Goal: Task Accomplishment & Management: Manage account settings

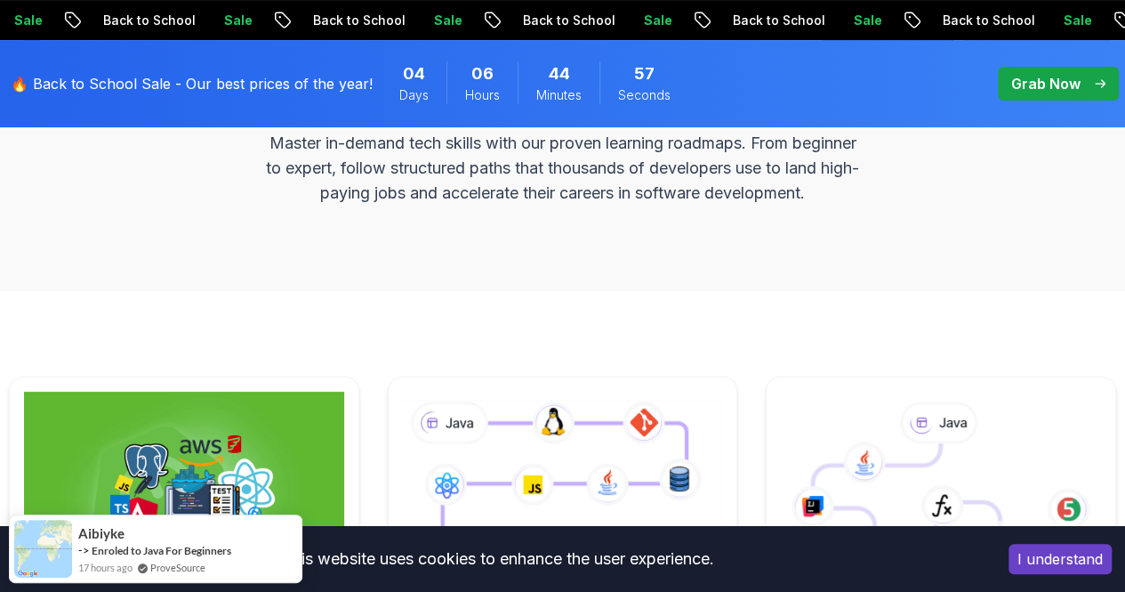
scroll to position [497, 0]
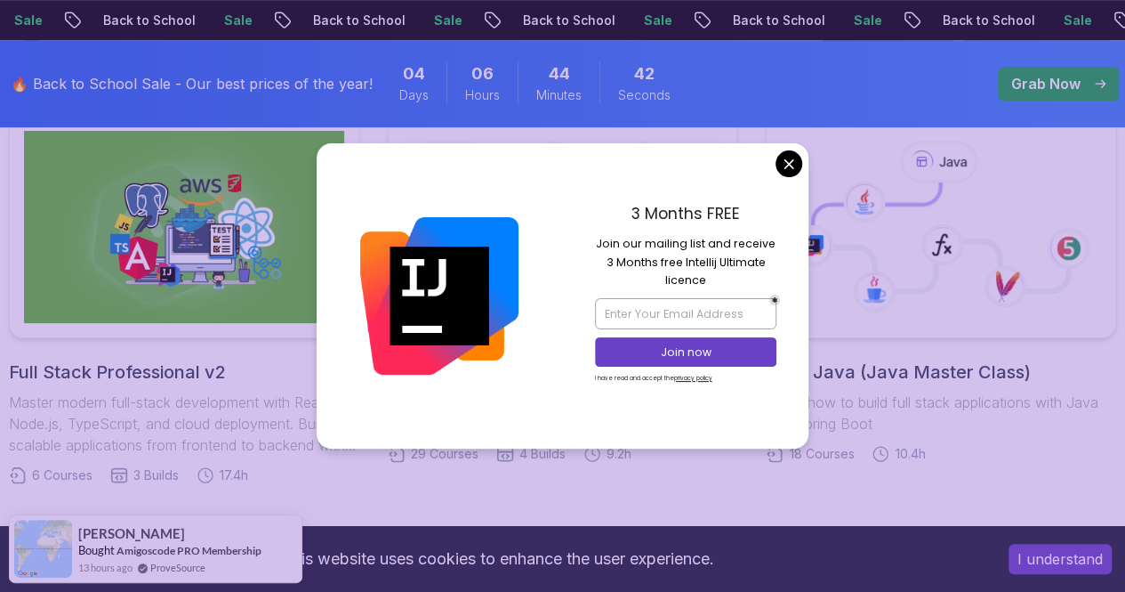
click at [791, 149] on div "3 Months FREE Join our mailing list and receive 3 Months free Intellij Ultimate…" at bounding box center [686, 295] width 246 height 304
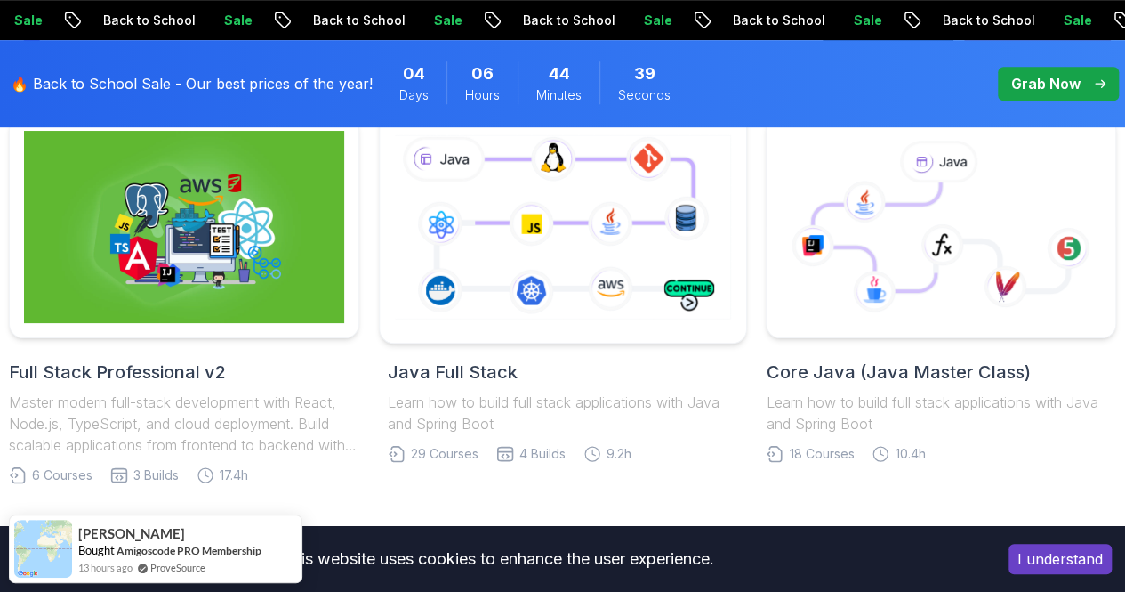
click at [600, 213] on icon at bounding box center [562, 227] width 343 height 191
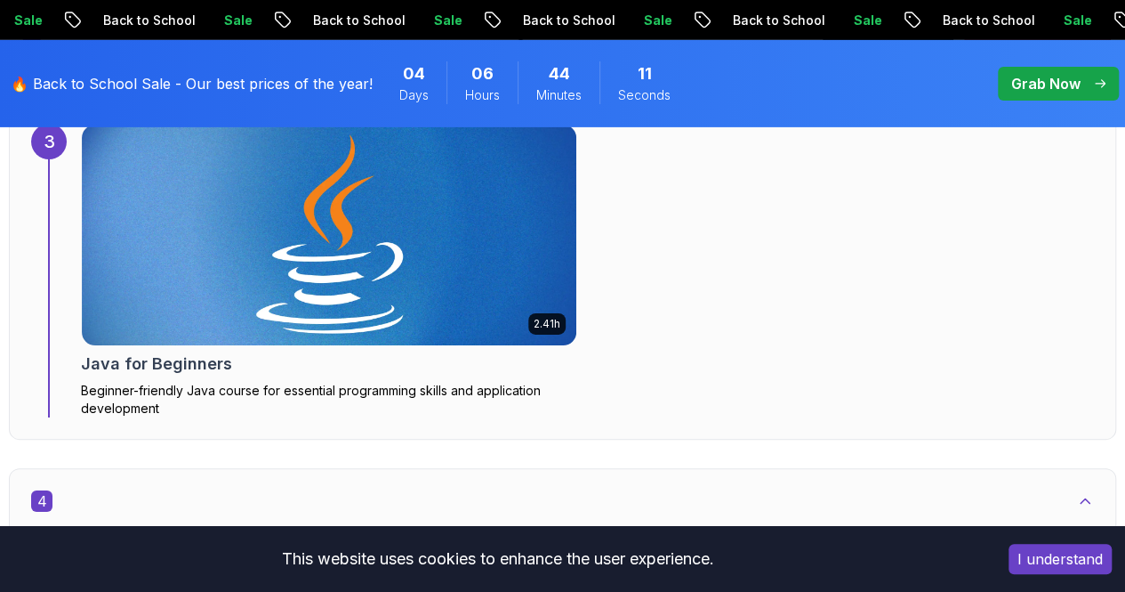
scroll to position [2959, 0]
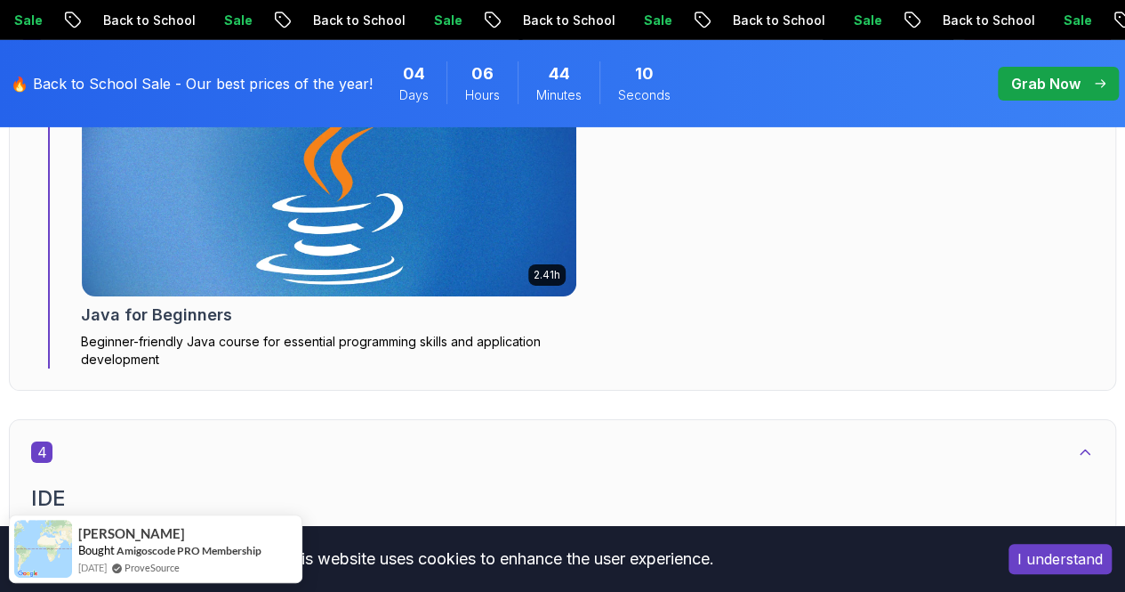
drag, startPoint x: 573, startPoint y: 295, endPoint x: 504, endPoint y: 371, distance: 102.6
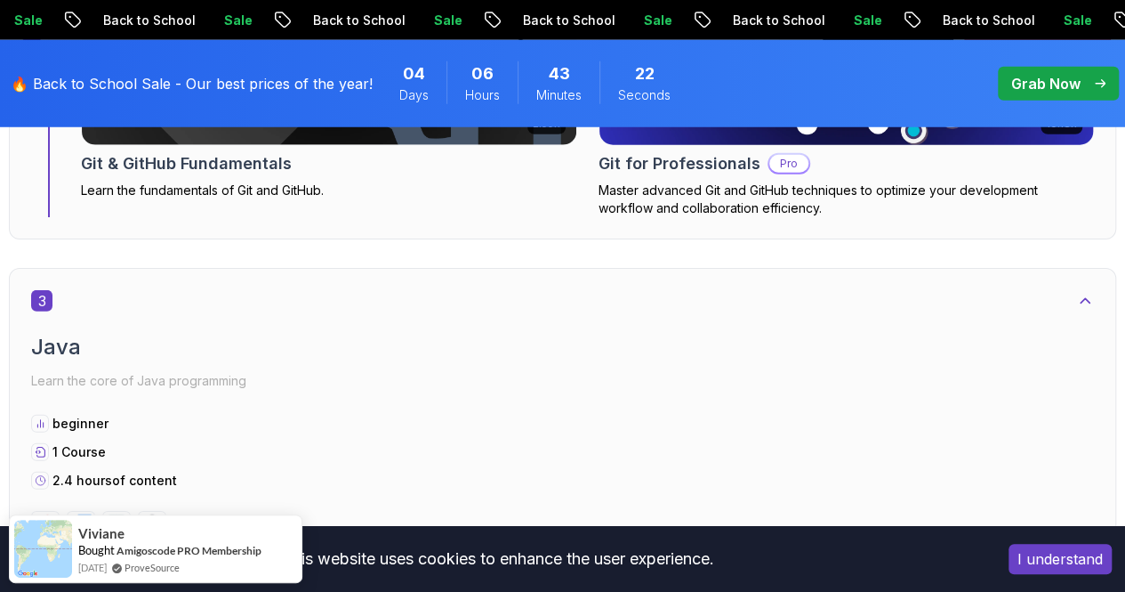
scroll to position [2286, 0]
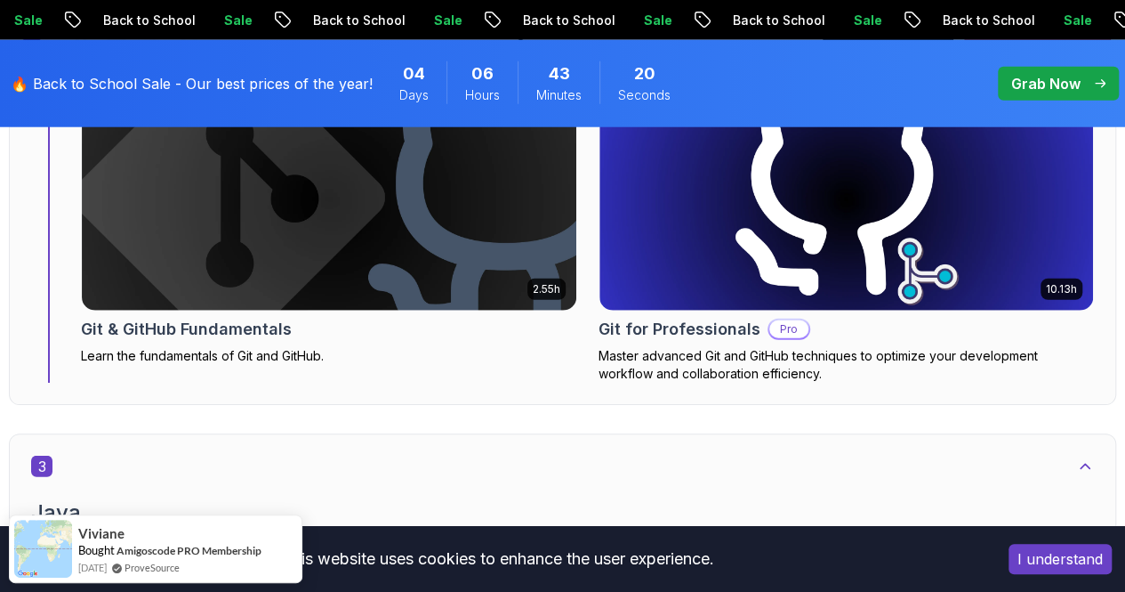
click at [1059, 90] on p "Grab Now" at bounding box center [1046, 83] width 69 height 21
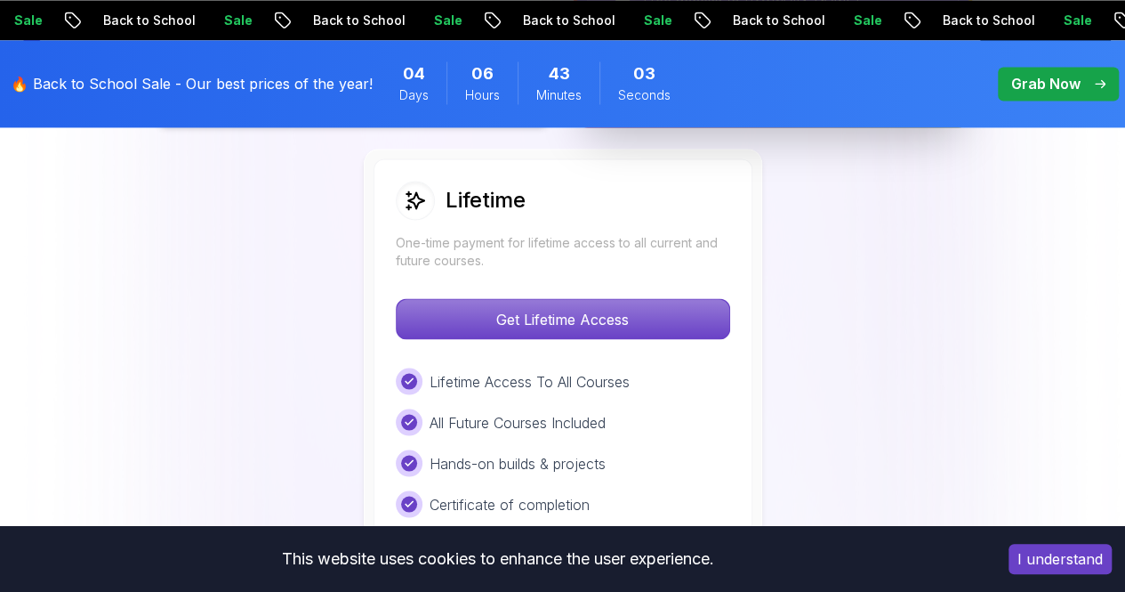
scroll to position [1372, 0]
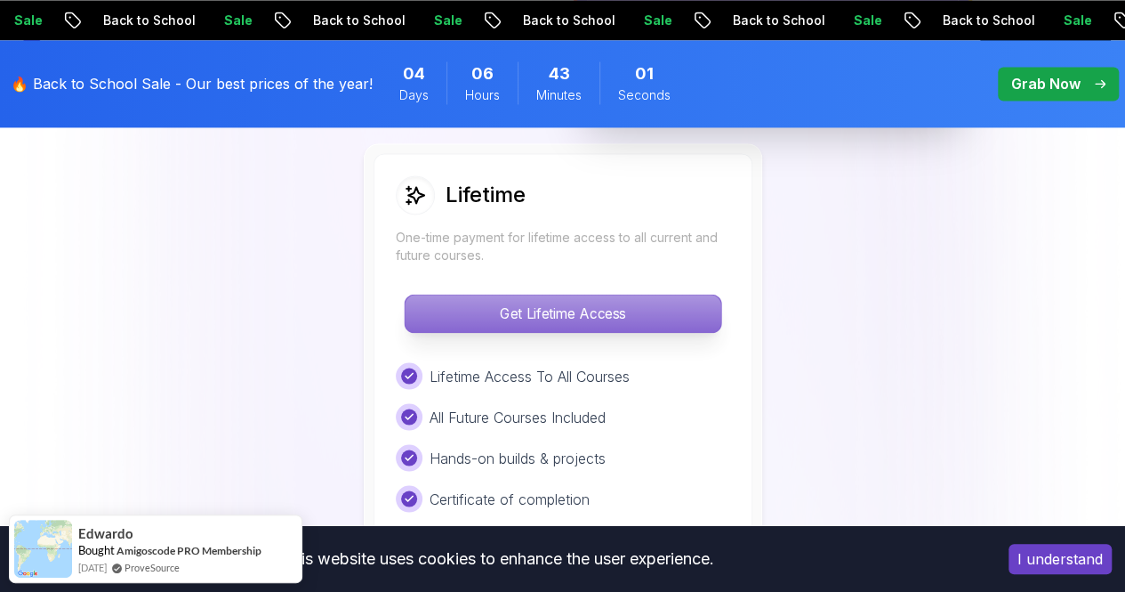
click at [641, 294] on p "Get Lifetime Access" at bounding box center [563, 312] width 316 height 37
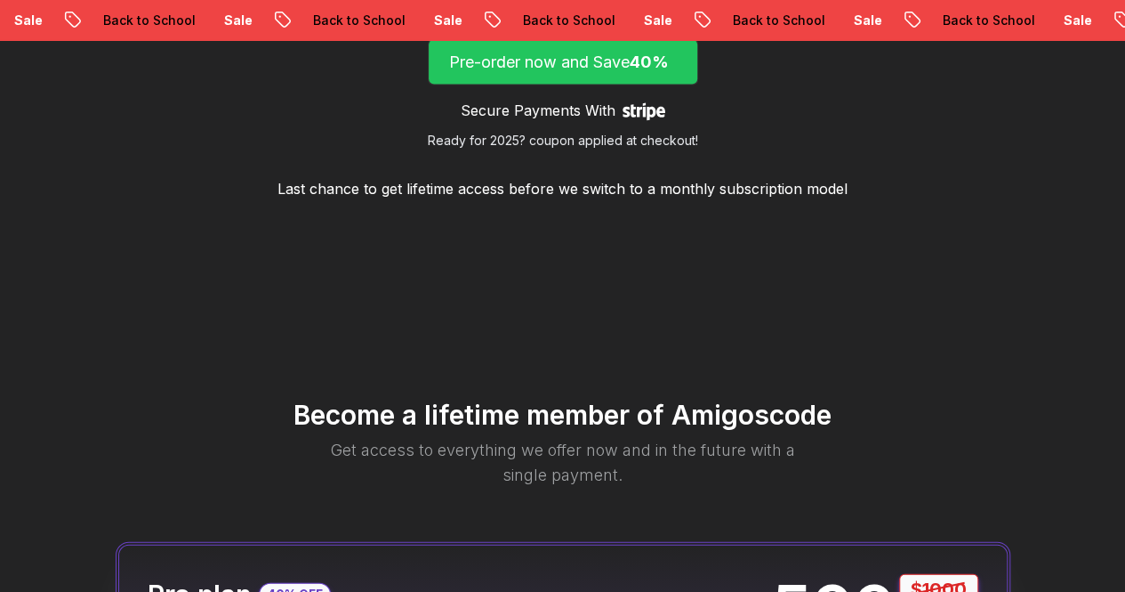
scroll to position [1695, 0]
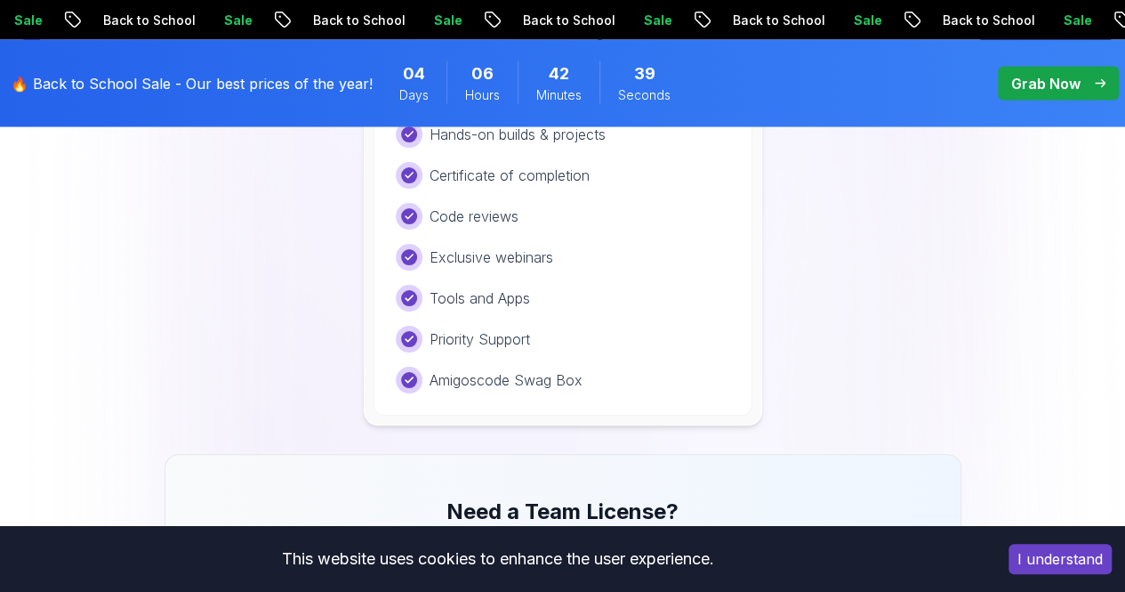
scroll to position [1372, 0]
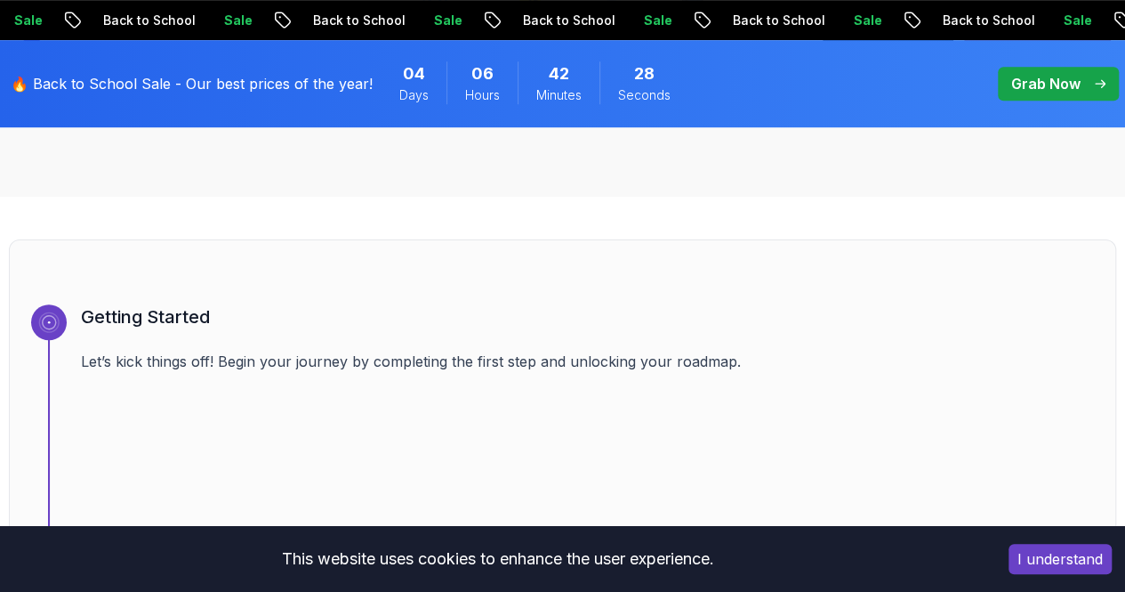
scroll to position [498, 0]
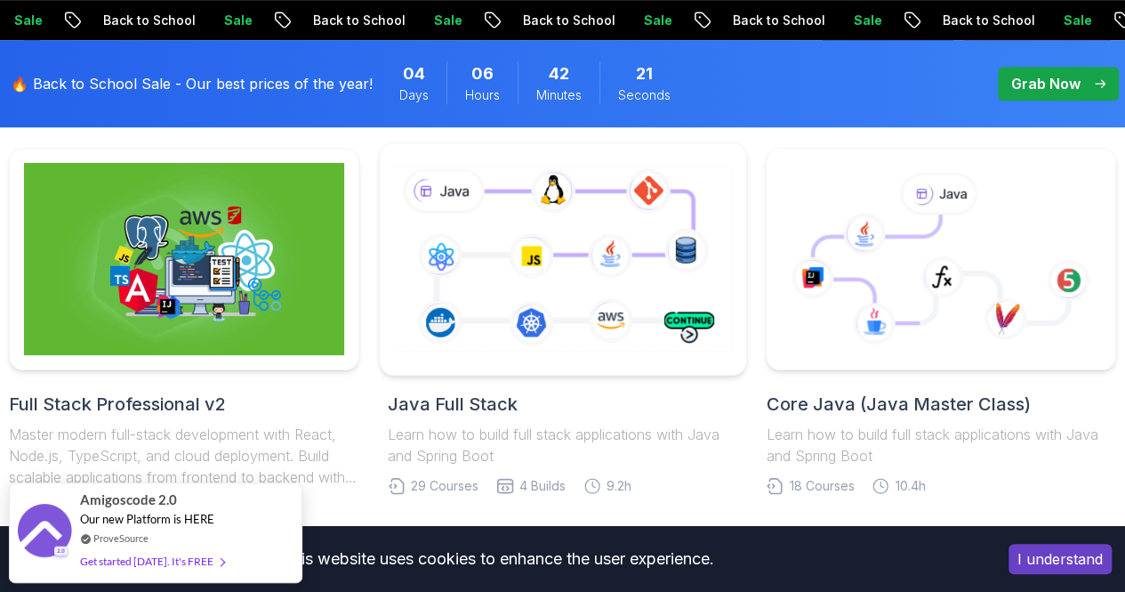
scroll to position [505, 0]
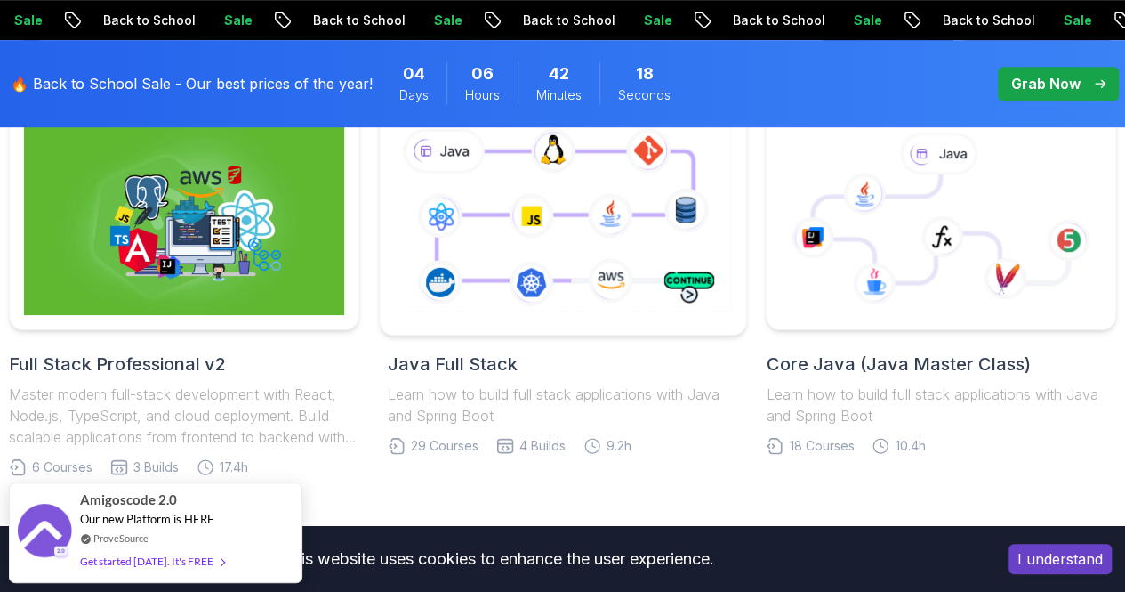
click at [512, 294] on icon at bounding box center [562, 219] width 343 height 191
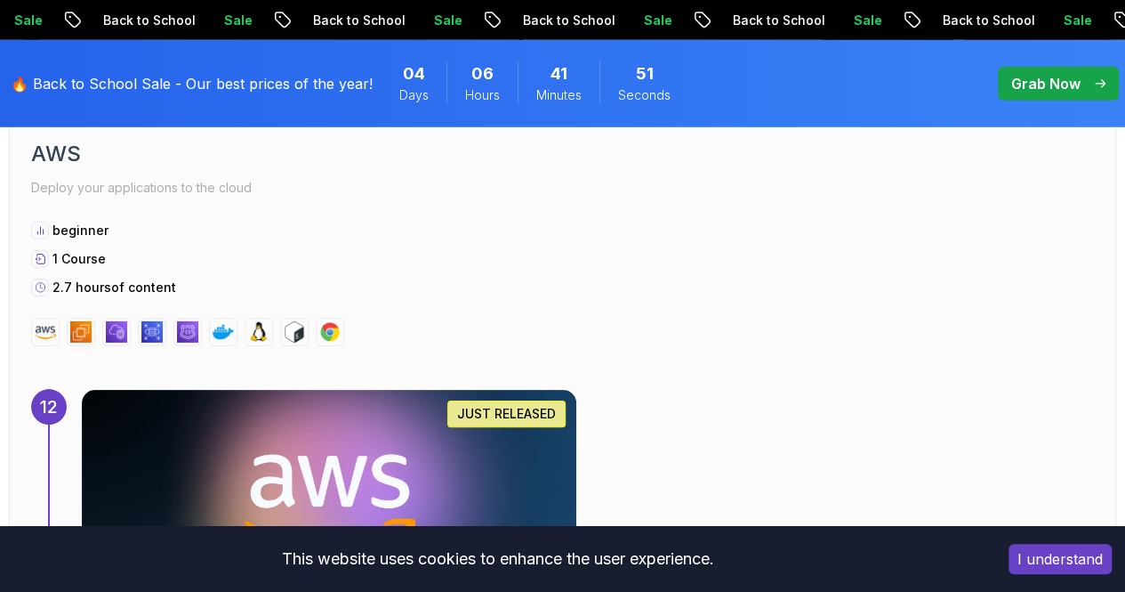
scroll to position [9425, 0]
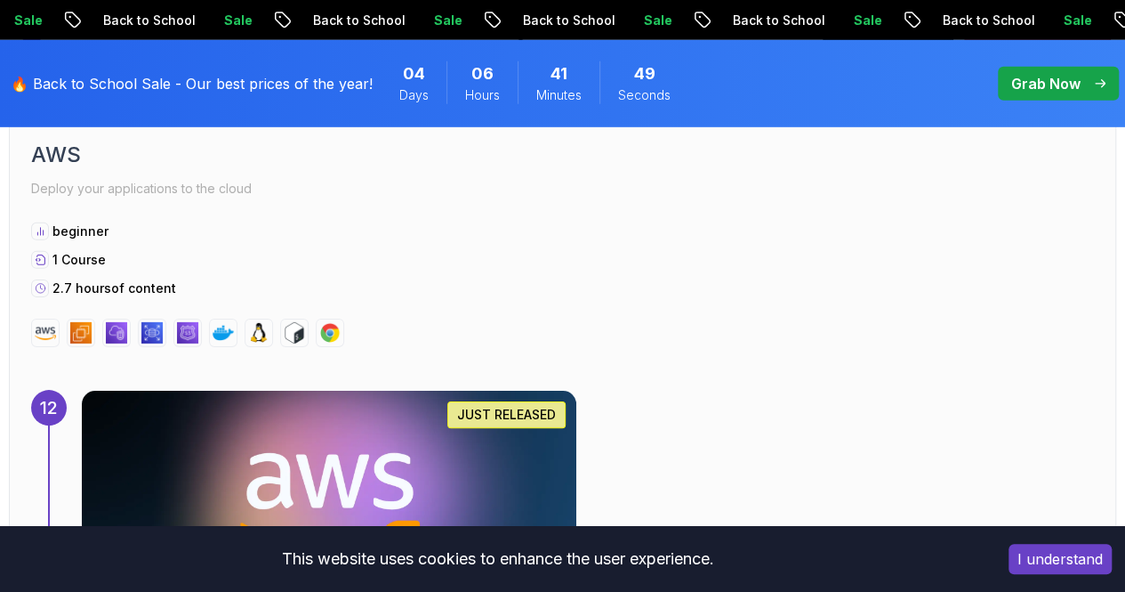
click at [464, 385] on img at bounding box center [328, 500] width 519 height 231
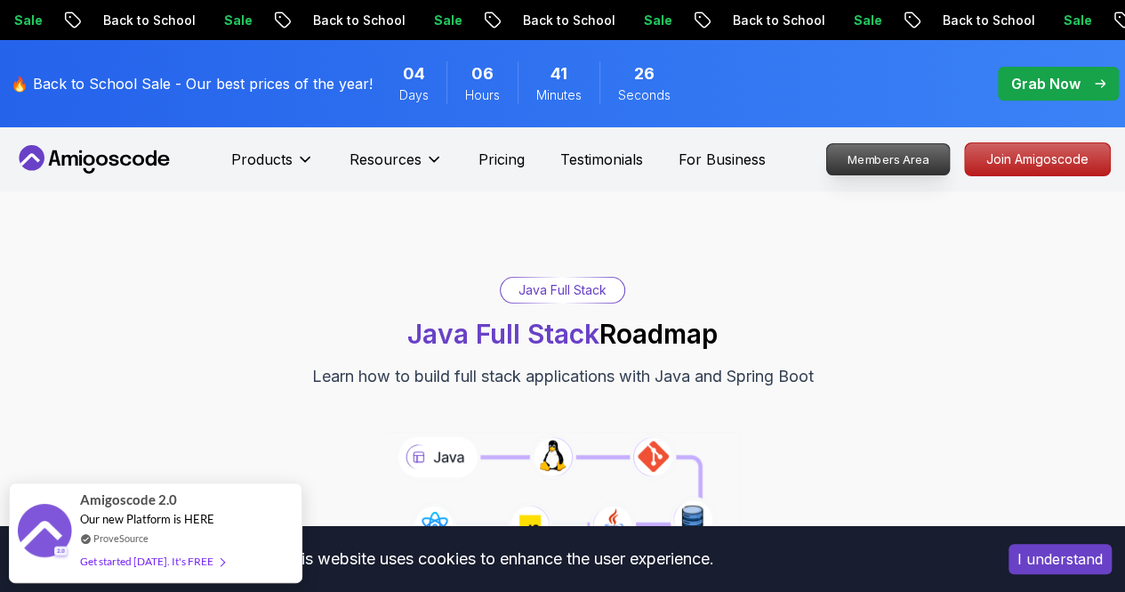
click at [912, 157] on p "Members Area" at bounding box center [888, 159] width 123 height 30
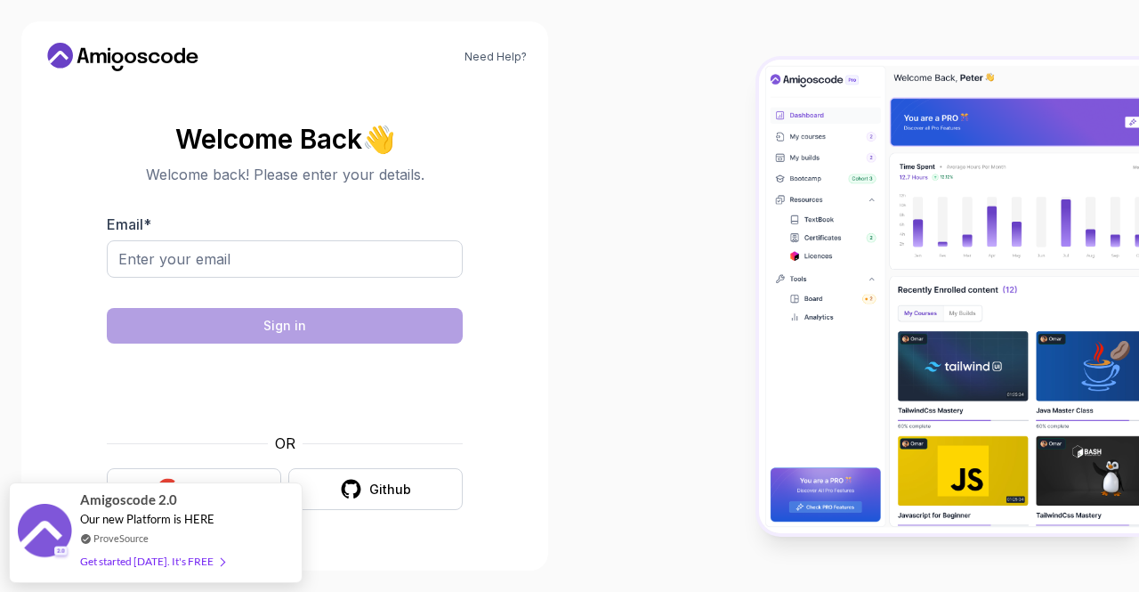
click at [52, 406] on section "Welcome Back 👋 Welcome back! Please enter your details. Email * Sign in OR Goog…" at bounding box center [285, 317] width 484 height 421
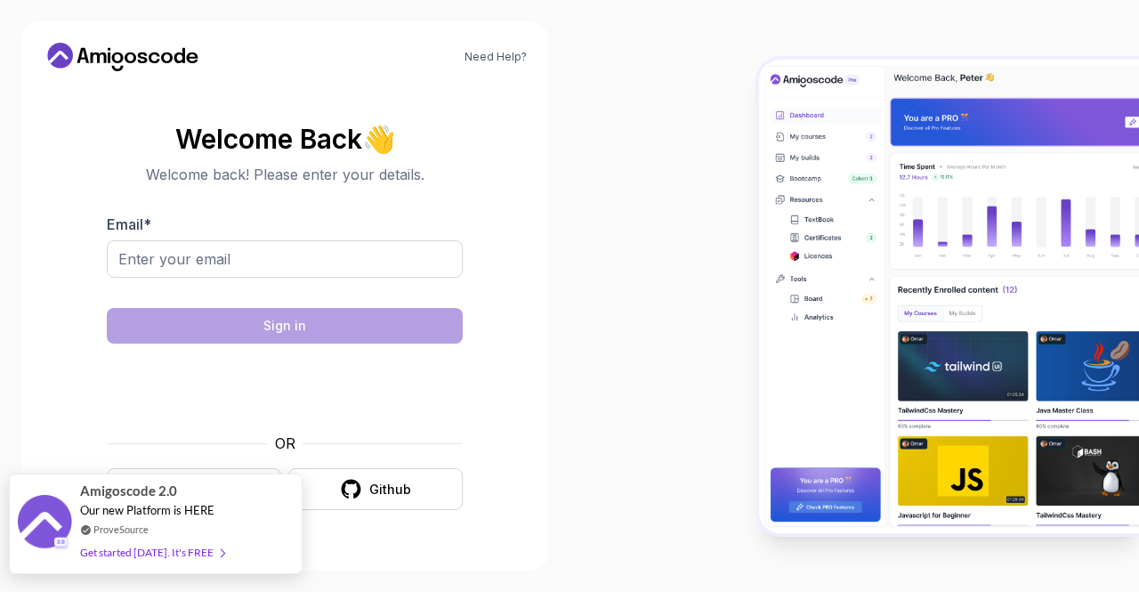
click at [125, 556] on div "Get started [DATE]. It's FREE" at bounding box center [152, 552] width 144 height 20
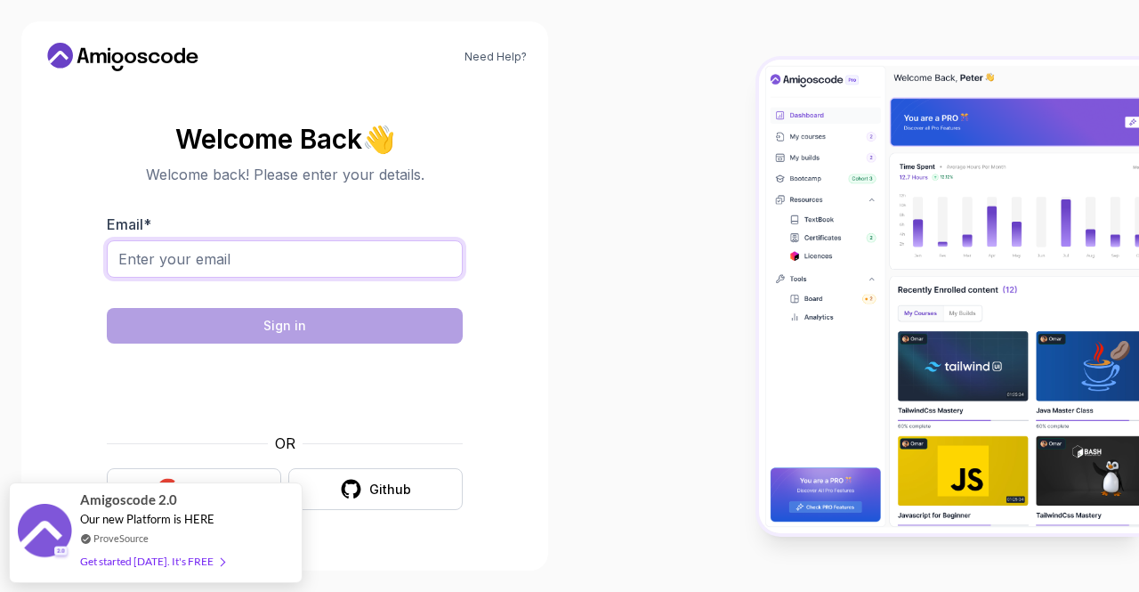
click at [209, 256] on input "Email *" at bounding box center [285, 258] width 356 height 37
